Goal: Information Seeking & Learning: Learn about a topic

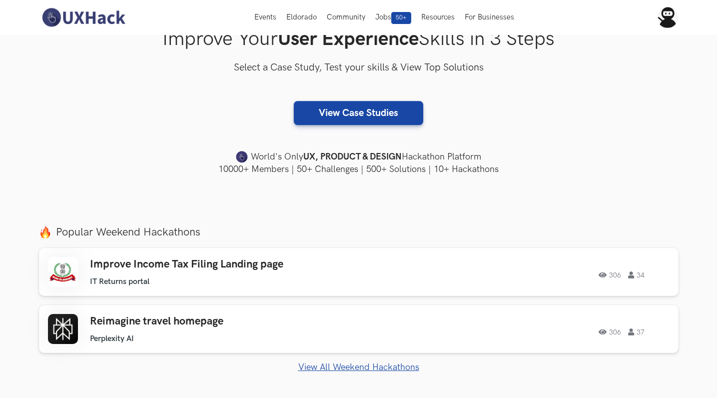
scroll to position [110, 0]
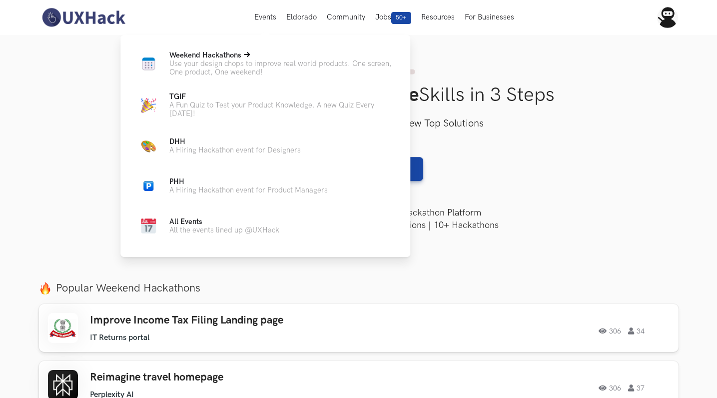
click at [213, 58] on span "Weekend Hackathons Live" at bounding box center [205, 55] width 72 height 8
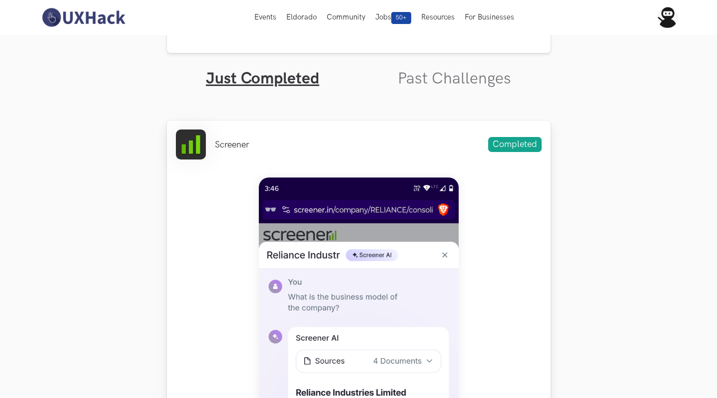
scroll to position [246, 0]
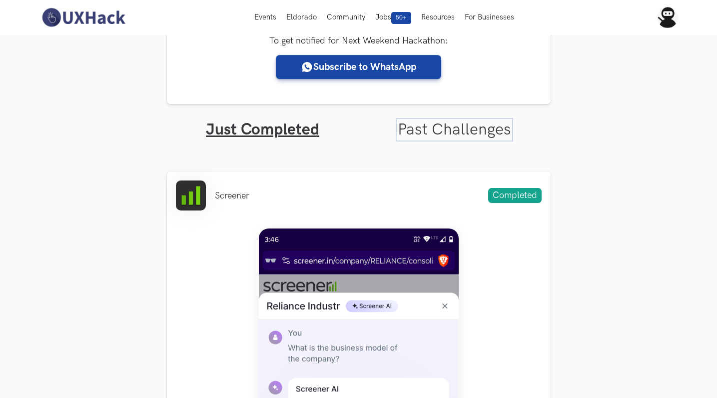
click at [421, 128] on link "Past Challenges" at bounding box center [454, 129] width 113 height 19
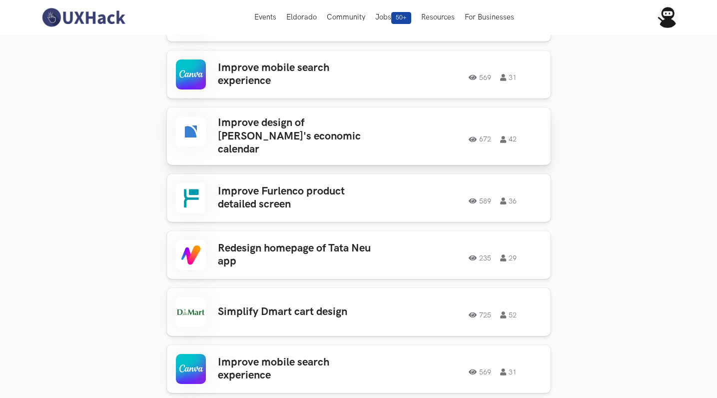
scroll to position [603, 0]
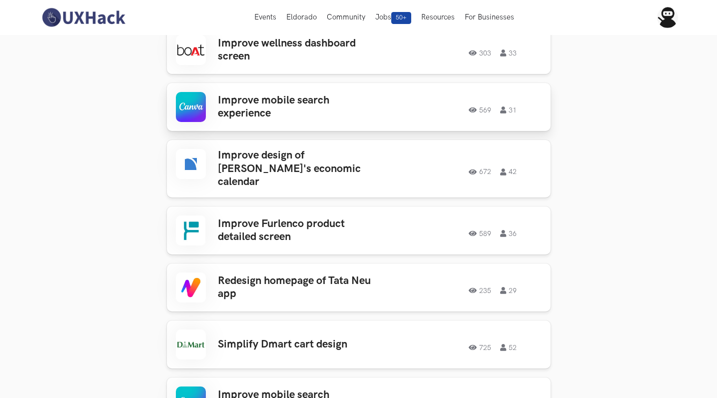
click at [256, 105] on h3 "Improve mobile search experience" at bounding box center [296, 107] width 156 height 26
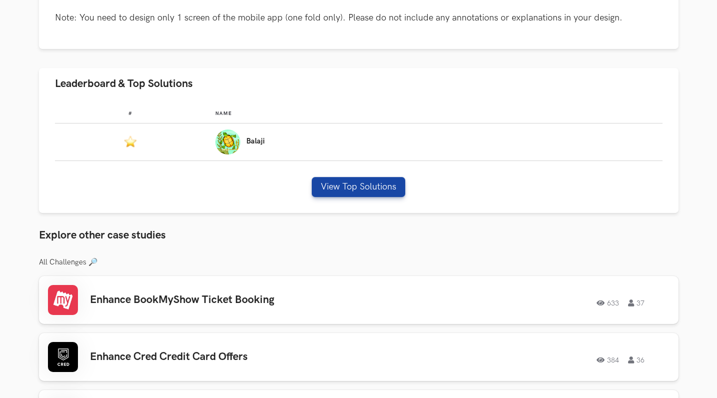
scroll to position [603, 0]
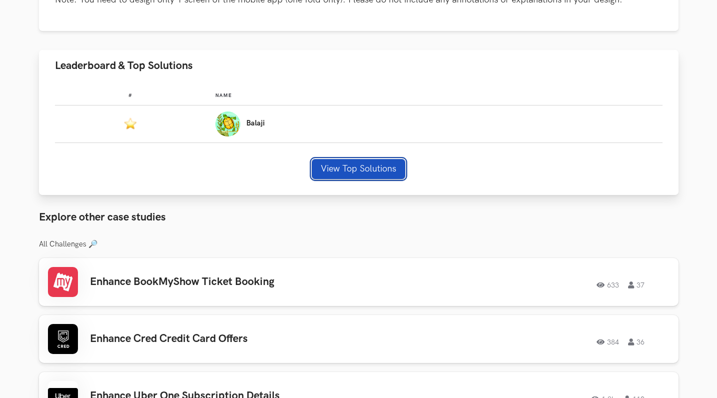
click at [336, 167] on button "View Top Solutions" at bounding box center [358, 169] width 93 height 20
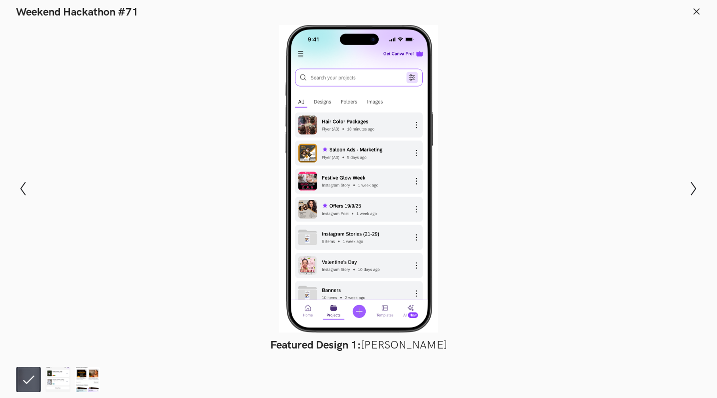
click at [698, 14] on icon at bounding box center [696, 11] width 9 height 9
